Goal: Task Accomplishment & Management: Manage account settings

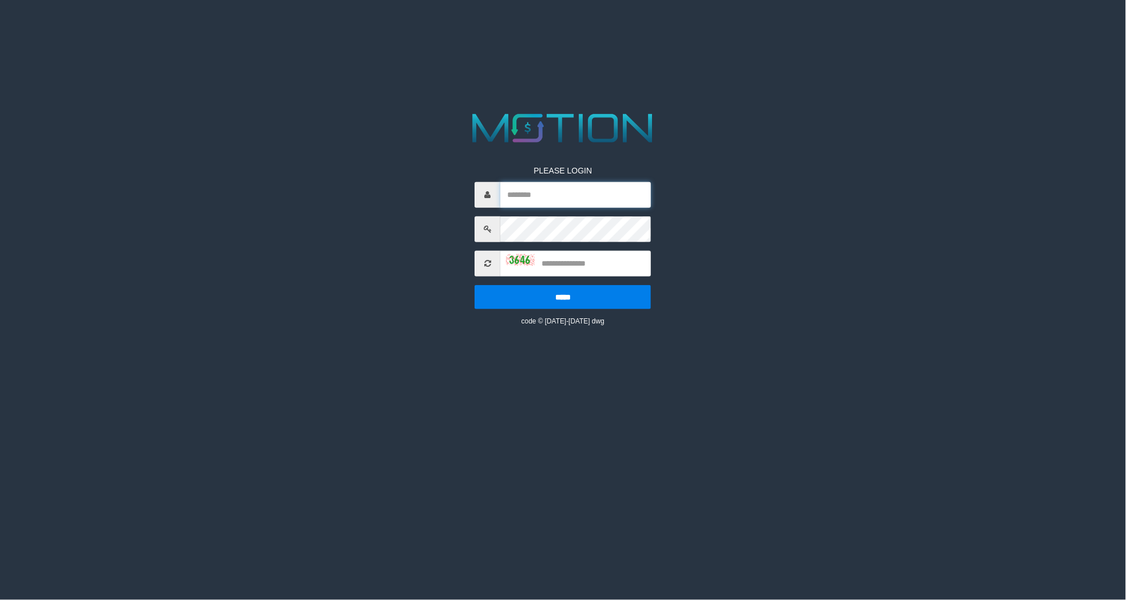
type input "*********"
click at [485, 265] on icon at bounding box center [487, 263] width 7 height 8
click at [485, 259] on icon at bounding box center [487, 263] width 7 height 8
click at [485, 260] on icon at bounding box center [487, 263] width 7 height 8
